Goal: Task Accomplishment & Management: Use online tool/utility

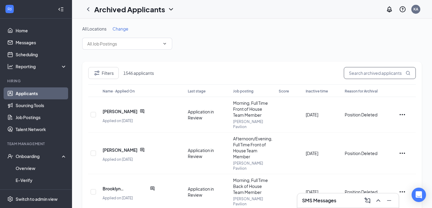
click at [363, 73] on input "text" at bounding box center [380, 73] width 72 height 12
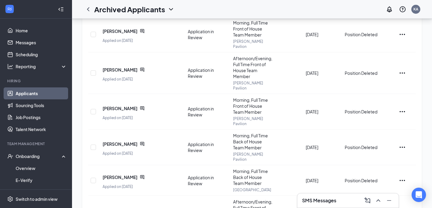
scroll to position [194, 0]
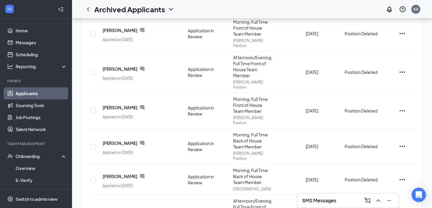
type input "danika"
click at [23, 95] on link "Applicants" at bounding box center [41, 94] width 51 height 12
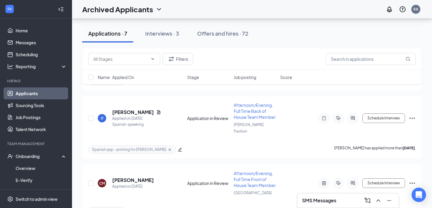
scroll to position [373, 0]
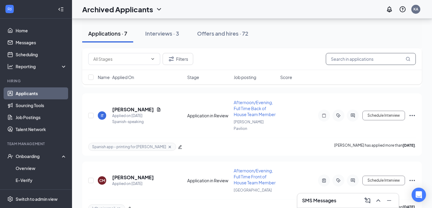
click at [355, 59] on input "text" at bounding box center [371, 59] width 90 height 12
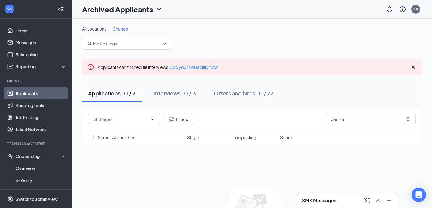
click at [28, 94] on link "Applicants" at bounding box center [41, 94] width 51 height 12
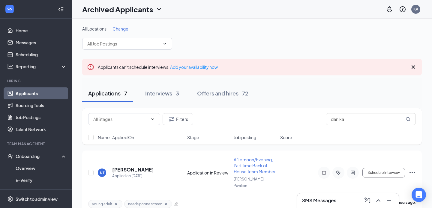
click at [413, 67] on icon "Cross" at bounding box center [414, 67] width 4 height 4
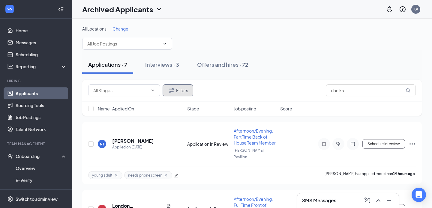
click at [187, 92] on button "Filters" at bounding box center [178, 91] width 31 height 12
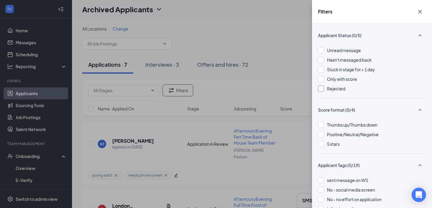
click at [323, 89] on div at bounding box center [321, 89] width 6 height 6
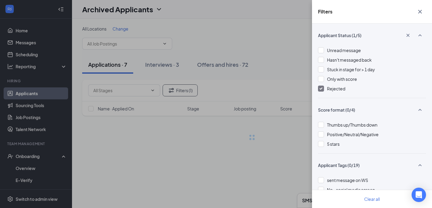
click at [254, 36] on div "Filters Applicant Status (1/5) Unread message Hasn't messaged back Stuck in sta…" at bounding box center [216, 104] width 432 height 208
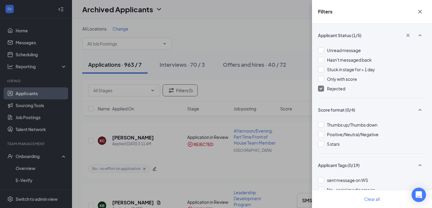
click at [254, 36] on div "Filters Applicant Status (1/5) Unread message Hasn't messaged back Stuck in sta…" at bounding box center [216, 104] width 432 height 208
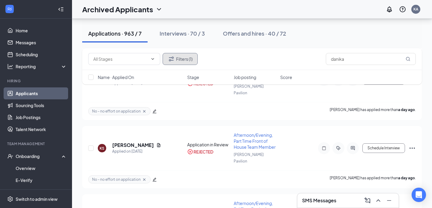
scroll to position [410, 0]
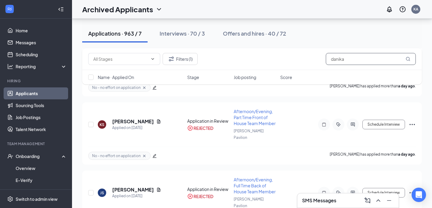
click at [352, 59] on input "danika" at bounding box center [371, 59] width 90 height 12
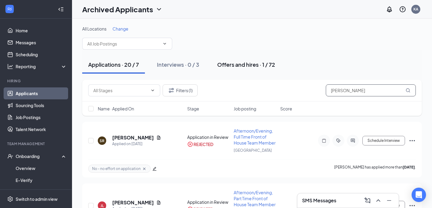
type input "[PERSON_NAME]"
click at [234, 66] on div "Offers and hires · 1 / 72" at bounding box center [246, 64] width 58 height 7
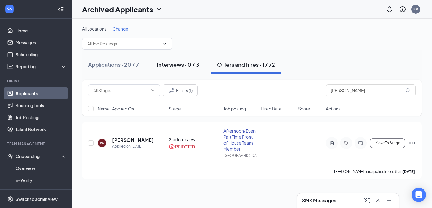
click at [188, 65] on div "Interviews · 0 / 3" at bounding box center [178, 64] width 42 height 7
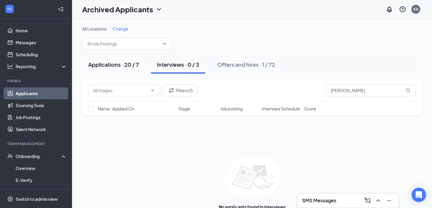
click at [120, 67] on div "Applications · 20 / 7" at bounding box center [113, 64] width 51 height 7
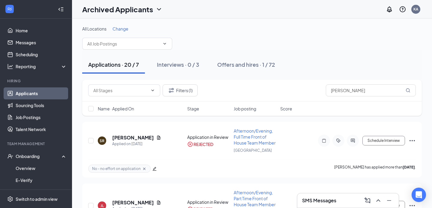
click at [114, 12] on h1 "Archived Applicants" at bounding box center [117, 9] width 71 height 10
click at [104, 25] on link "Applicants" at bounding box center [118, 26] width 65 height 6
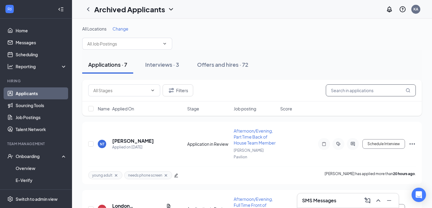
click at [349, 88] on input "[PERSON_NAME]" at bounding box center [371, 91] width 90 height 12
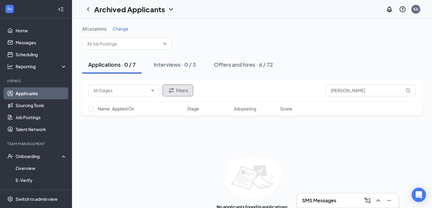
click at [184, 92] on button "Filters" at bounding box center [178, 91] width 31 height 12
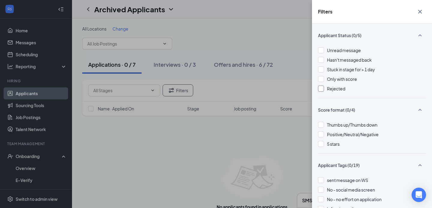
click at [321, 89] on div at bounding box center [321, 89] width 6 height 6
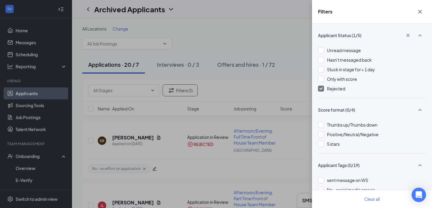
click at [231, 37] on div "Filters Applicant Status (1/5) Unread message Hasn't messaged back Stuck in sta…" at bounding box center [216, 104] width 432 height 208
click at [237, 41] on div "Filters Applicant Status (1/5) Unread message Hasn't messaged back Stuck in sta…" at bounding box center [216, 104] width 432 height 208
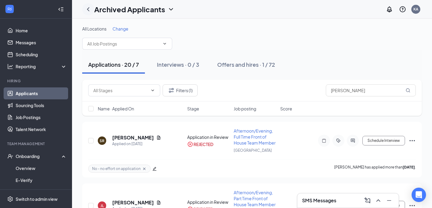
click at [90, 9] on icon "ChevronLeft" at bounding box center [88, 9] width 7 height 7
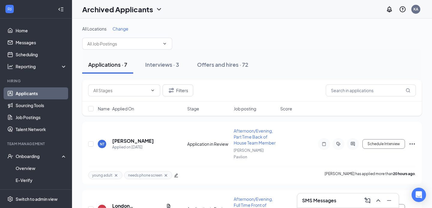
click at [106, 11] on h1 "Archived Applicants" at bounding box center [117, 9] width 71 height 10
click at [107, 27] on link "Applicants" at bounding box center [118, 26] width 65 height 6
click at [163, 11] on h1 "Archived Applicants" at bounding box center [129, 9] width 71 height 10
click at [141, 25] on link "Applicants" at bounding box center [130, 26] width 65 height 6
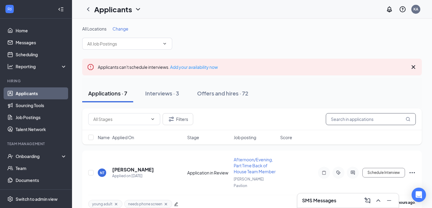
click at [343, 122] on input "text" at bounding box center [371, 119] width 90 height 12
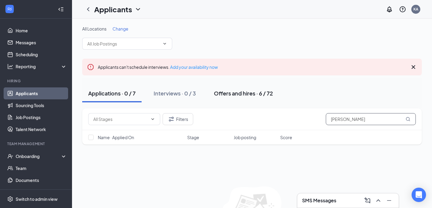
type input "[PERSON_NAME]"
click at [231, 94] on div "Offers and hires · 6 / 72" at bounding box center [243, 93] width 59 height 7
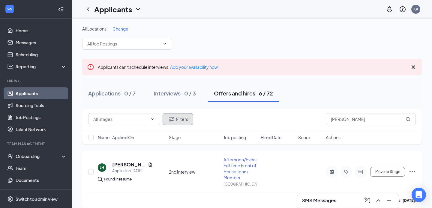
click at [175, 116] on button "Filters" at bounding box center [178, 119] width 31 height 12
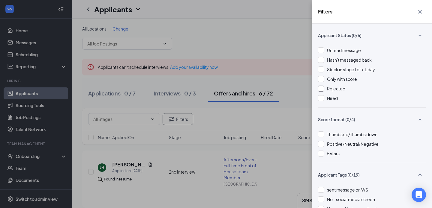
click at [322, 90] on div at bounding box center [321, 89] width 6 height 6
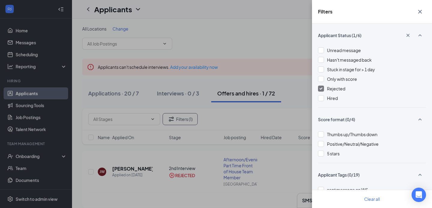
click at [217, 55] on div "Filters Applicant Status (1/6) Unread message Hasn't messaged back Stuck in sta…" at bounding box center [216, 104] width 432 height 208
click at [213, 64] on div "Filters Applicant Status (1/6) Unread message Hasn't messaged back Stuck in sta…" at bounding box center [216, 104] width 432 height 208
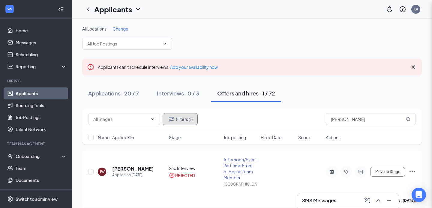
scroll to position [7, 0]
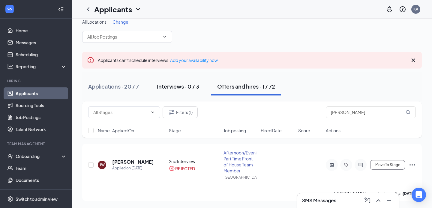
click at [178, 93] on button "Interviews · 0 / 3" at bounding box center [178, 87] width 54 height 18
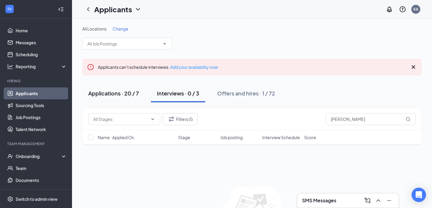
click at [110, 100] on button "Applications · 20 / 7" at bounding box center [113, 94] width 63 height 18
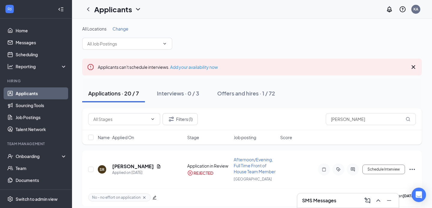
click at [414, 66] on icon "Cross" at bounding box center [414, 67] width 4 height 4
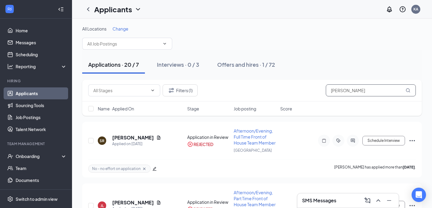
click at [337, 89] on input "[PERSON_NAME]" at bounding box center [371, 91] width 90 height 12
click at [337, 88] on input "[PERSON_NAME]" at bounding box center [371, 91] width 90 height 12
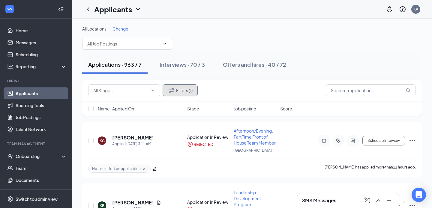
click at [173, 92] on icon "Filter" at bounding box center [171, 90] width 7 height 7
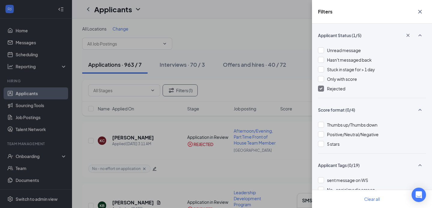
click at [323, 90] on div at bounding box center [321, 89] width 6 height 6
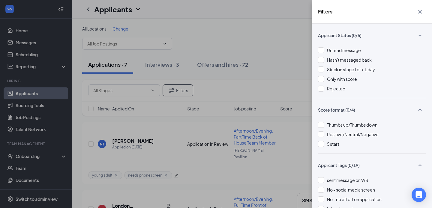
click at [182, 35] on div "Filters Applicant Status (0/5) Unread message Hasn't messaged back Stuck in sta…" at bounding box center [216, 104] width 432 height 208
click at [192, 63] on div "Filters Applicant Status (0/5) Unread message Hasn't messaged back Stuck in sta…" at bounding box center [216, 104] width 432 height 208
